Goal: Ask a question: Seek information or help from site administrators or community

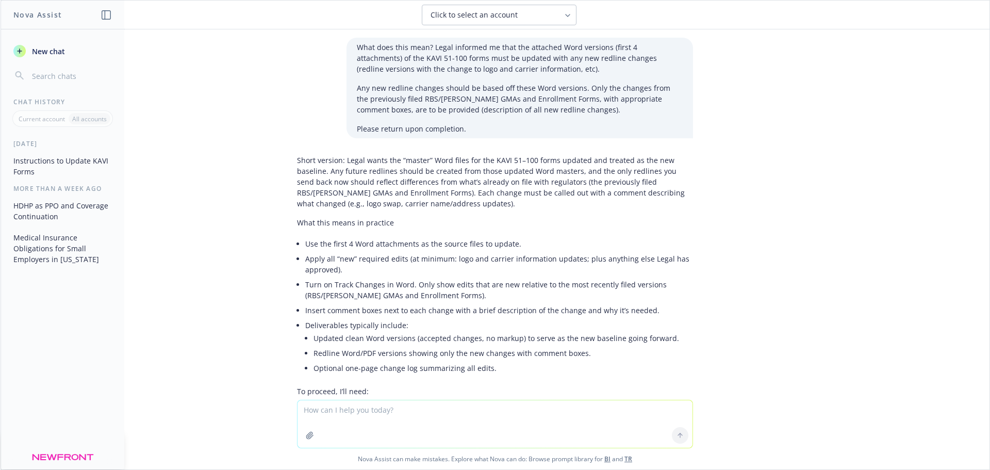
scroll to position [52, 0]
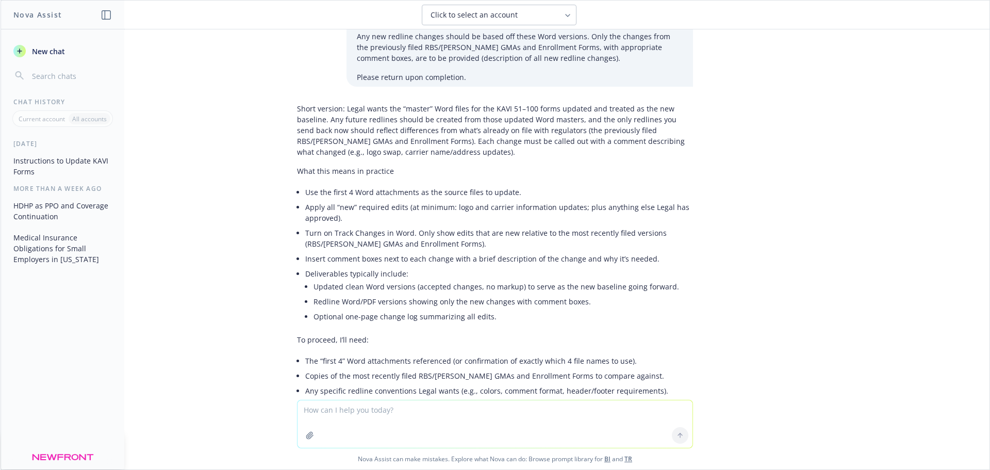
click at [452, 407] on textarea at bounding box center [495, 423] width 395 height 47
type textarea "what's a summary annual report in health insurance?"
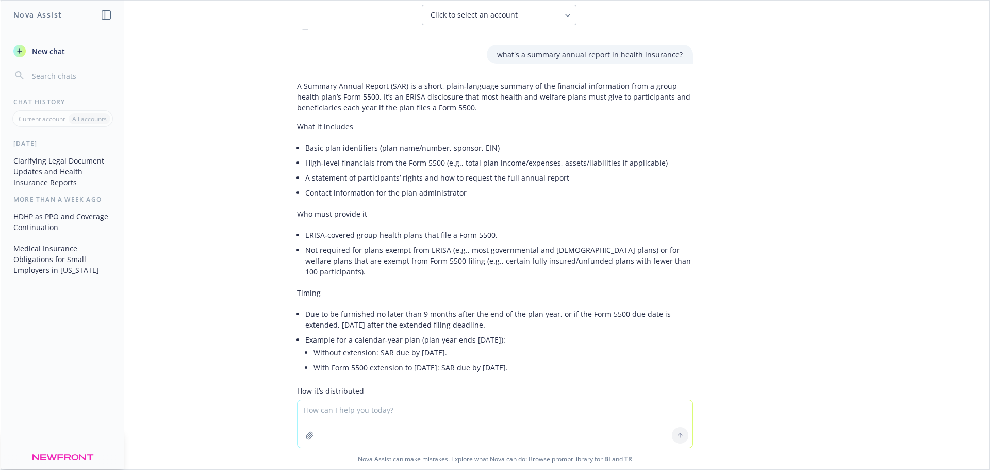
scroll to position [531, 0]
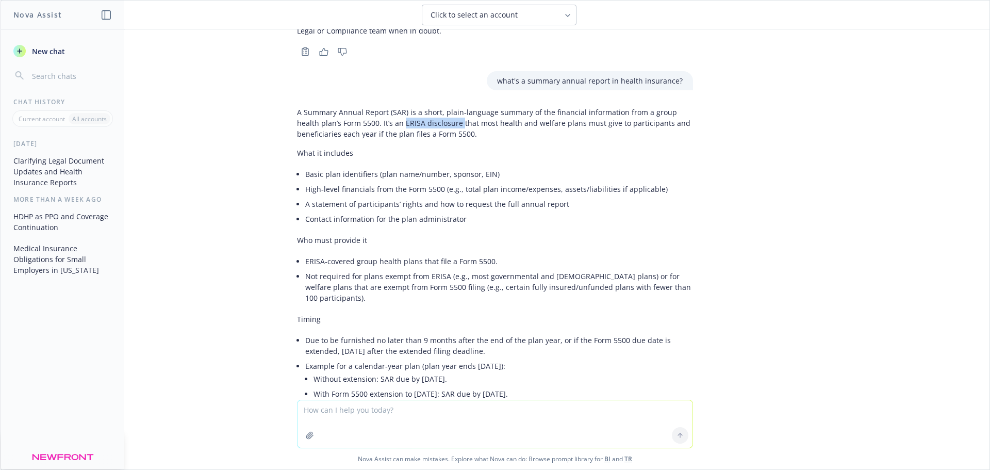
drag, startPoint x: 427, startPoint y: 123, endPoint x: 372, endPoint y: 126, distance: 55.8
click at [372, 126] on p "A Summary Annual Report (SAR) is a short, plain‑language summary of the financi…" at bounding box center [495, 123] width 396 height 32
copy p "ERISA disclosure"
click at [489, 412] on textarea at bounding box center [495, 423] width 395 height 47
paste textarea "ERISA disclosure"
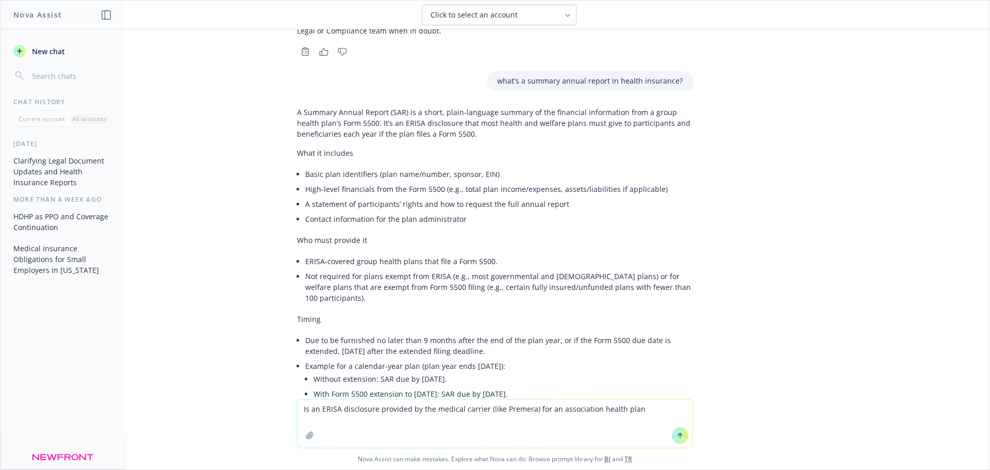
type textarea "Is an ERISA disclosure provided by the medical carrier (like Premera) for an as…"
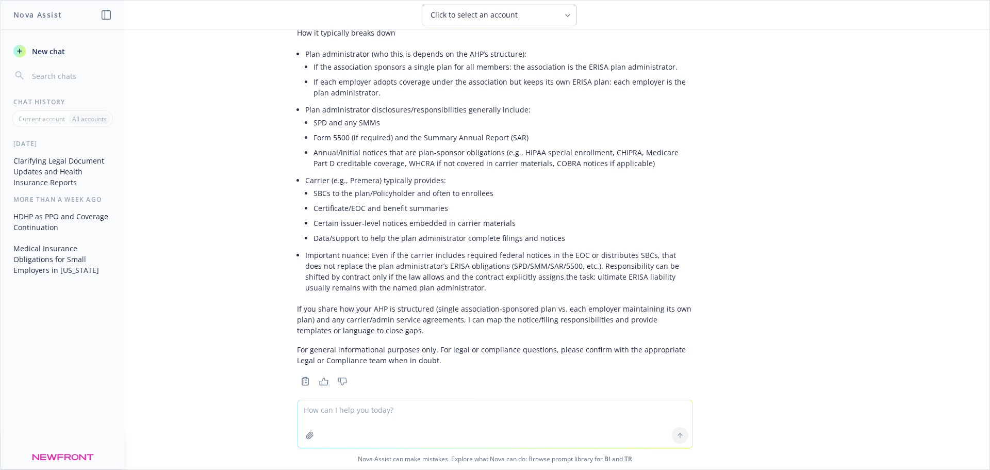
scroll to position [1186, 0]
